Goal: Transaction & Acquisition: Purchase product/service

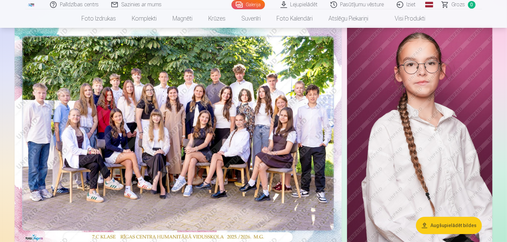
scroll to position [46, 0]
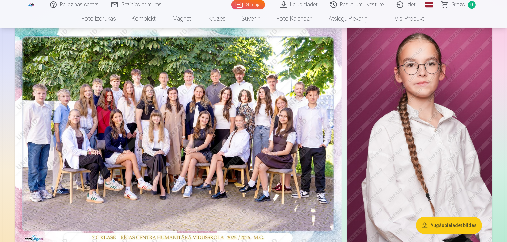
click at [282, 127] on img at bounding box center [179, 136] width 328 height 218
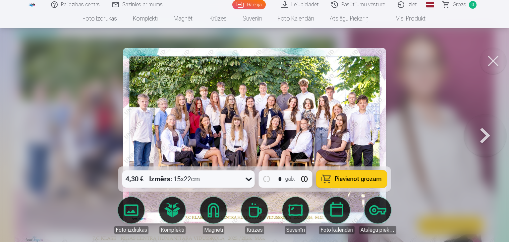
click at [267, 122] on img at bounding box center [254, 136] width 263 height 176
click at [495, 60] on button at bounding box center [493, 61] width 27 height 27
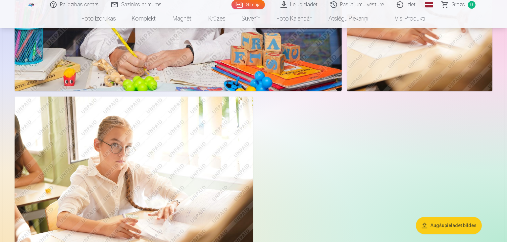
scroll to position [1829, 0]
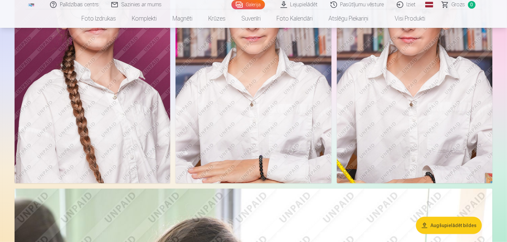
scroll to position [519, 0]
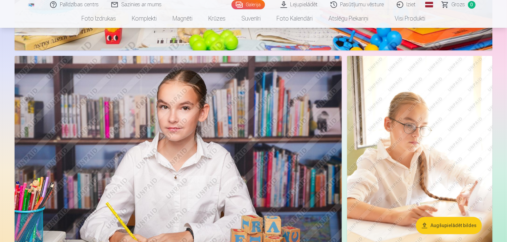
click at [206, 150] on img at bounding box center [179, 165] width 328 height 218
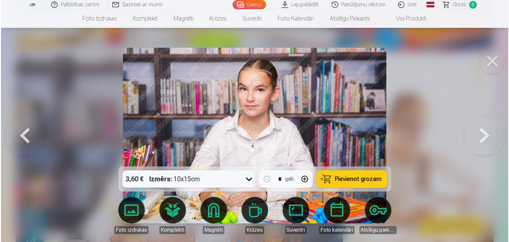
scroll to position [1627, 0]
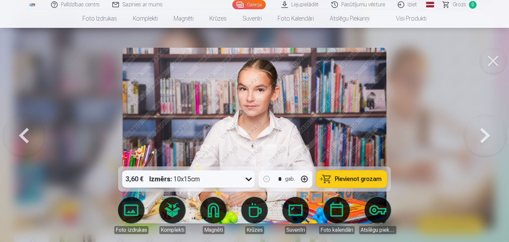
click at [497, 59] on button at bounding box center [493, 61] width 27 height 27
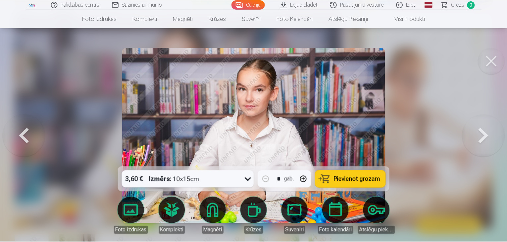
scroll to position [1623, 0]
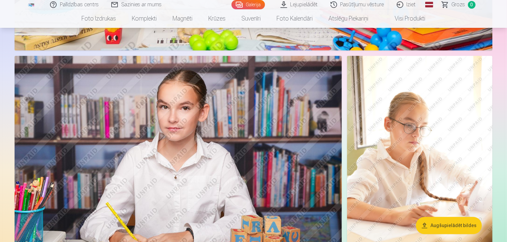
click at [426, 103] on img at bounding box center [420, 165] width 146 height 218
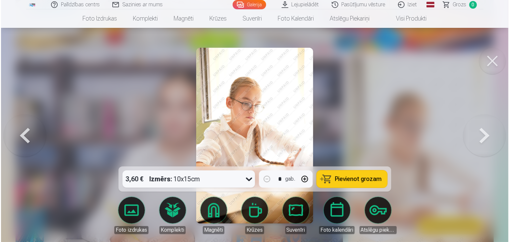
scroll to position [1627, 0]
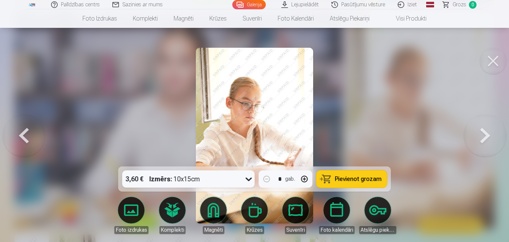
click at [343, 179] on span "Pievienot grozam" at bounding box center [358, 179] width 47 height 6
click at [501, 56] on button at bounding box center [493, 61] width 27 height 27
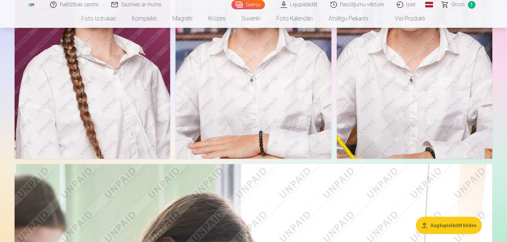
scroll to position [501, 0]
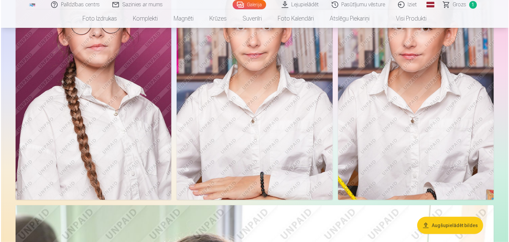
scroll to position [502, 0]
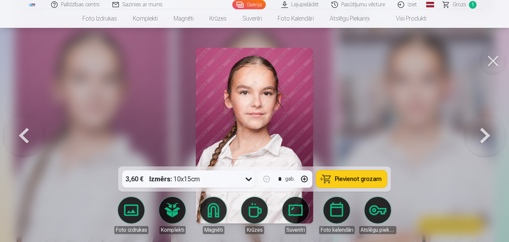
click at [344, 178] on span "Pievienot grozam" at bounding box center [358, 179] width 47 height 6
click at [486, 60] on button at bounding box center [493, 61] width 27 height 27
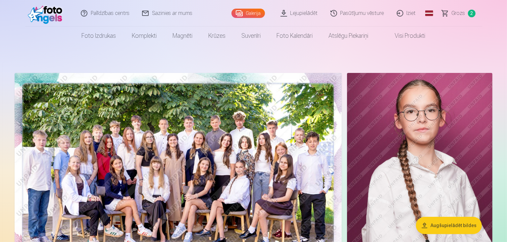
click at [287, 133] on img at bounding box center [179, 182] width 328 height 218
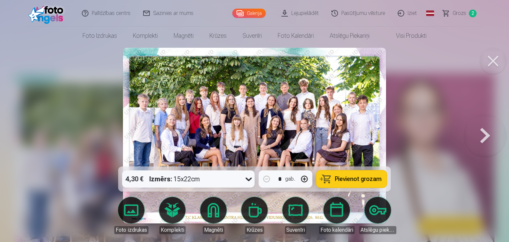
click at [359, 182] on span "Pievienot grozam" at bounding box center [358, 179] width 47 height 6
click at [491, 64] on button at bounding box center [493, 61] width 27 height 27
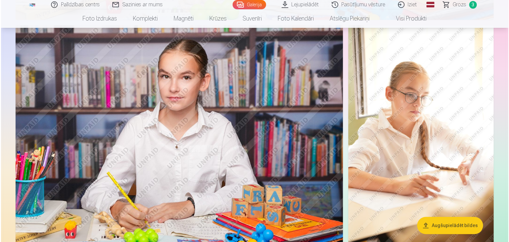
scroll to position [1659, 0]
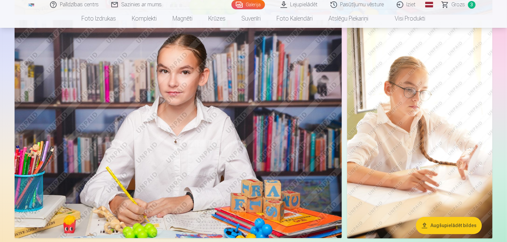
click at [235, 90] on img at bounding box center [179, 129] width 328 height 218
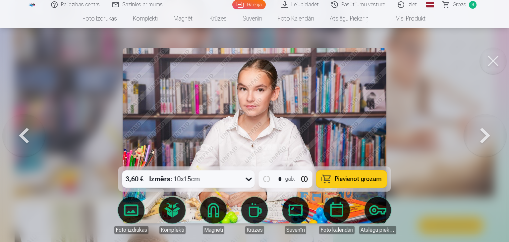
click at [357, 182] on span "Pievienot grozam" at bounding box center [358, 179] width 47 height 6
click at [462, 1] on span "Grozs" at bounding box center [460, 5] width 14 height 8
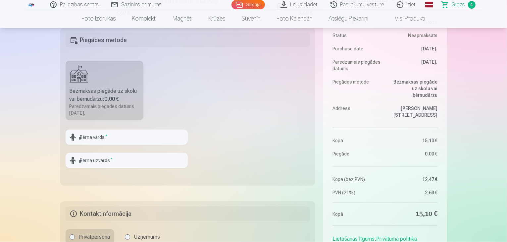
scroll to position [189, 0]
click at [112, 95] on div "Bezmaksas piegāde uz skolu vai bērnudārzu : 0,00 €" at bounding box center [105, 96] width 70 height 16
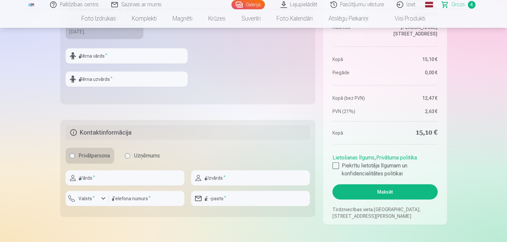
scroll to position [269, 0]
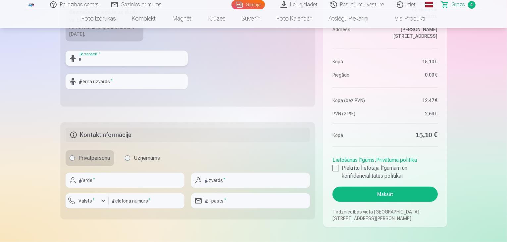
click at [168, 57] on input "text" at bounding box center [127, 58] width 122 height 15
type input "*******"
type input "******"
click at [122, 181] on input "text" at bounding box center [125, 180] width 119 height 15
type input "*****"
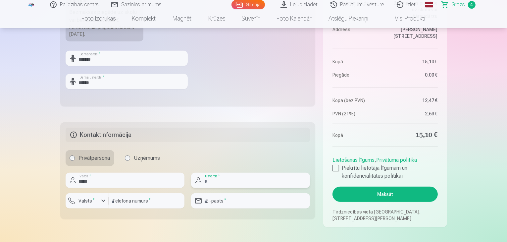
click at [217, 179] on input "text" at bounding box center [250, 180] width 119 height 15
type input "******"
click at [243, 200] on input "email" at bounding box center [250, 200] width 119 height 15
type input "**********"
click at [154, 197] on input "number" at bounding box center [147, 200] width 76 height 15
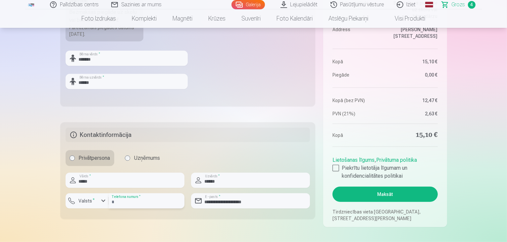
type input "********"
click at [339, 169] on div at bounding box center [336, 168] width 7 height 7
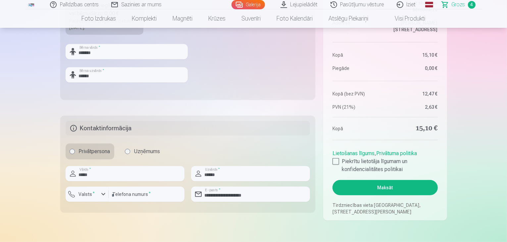
scroll to position [278, 0]
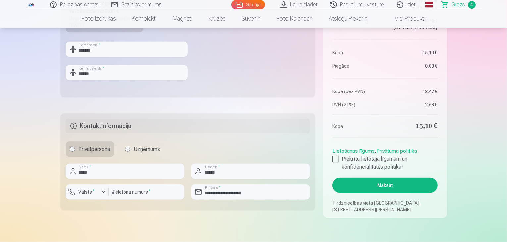
click at [377, 184] on button "Maksāt" at bounding box center [385, 185] width 105 height 15
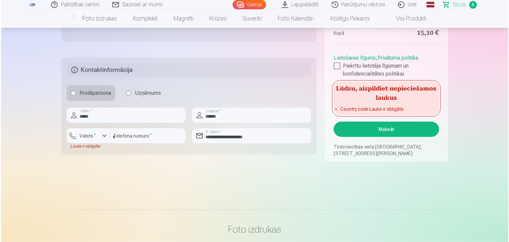
scroll to position [336, 0]
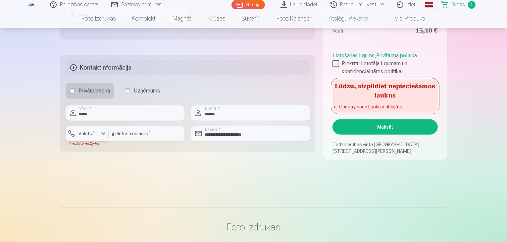
click at [99, 135] on div "button" at bounding box center [103, 134] width 8 height 8
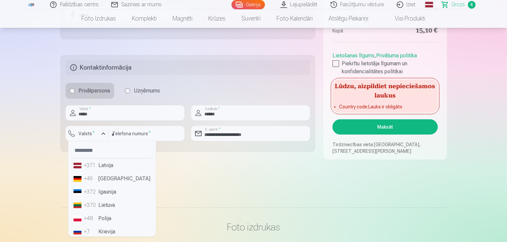
click at [111, 165] on li "+371 Latvija" at bounding box center [112, 165] width 83 height 13
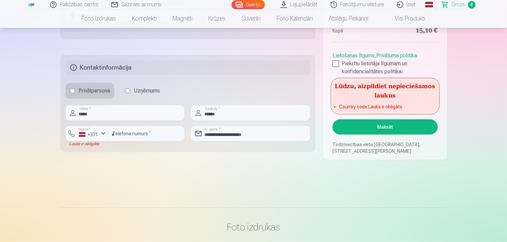
click at [363, 132] on button "Maksāt" at bounding box center [385, 126] width 105 height 15
